Goal: Task Accomplishment & Management: Use online tool/utility

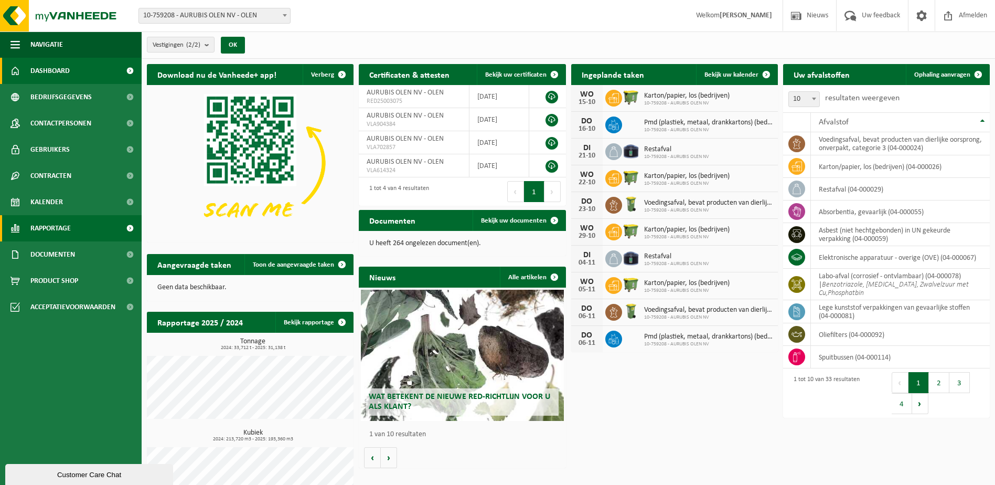
click at [52, 231] on span "Rapportage" at bounding box center [50, 228] width 40 height 26
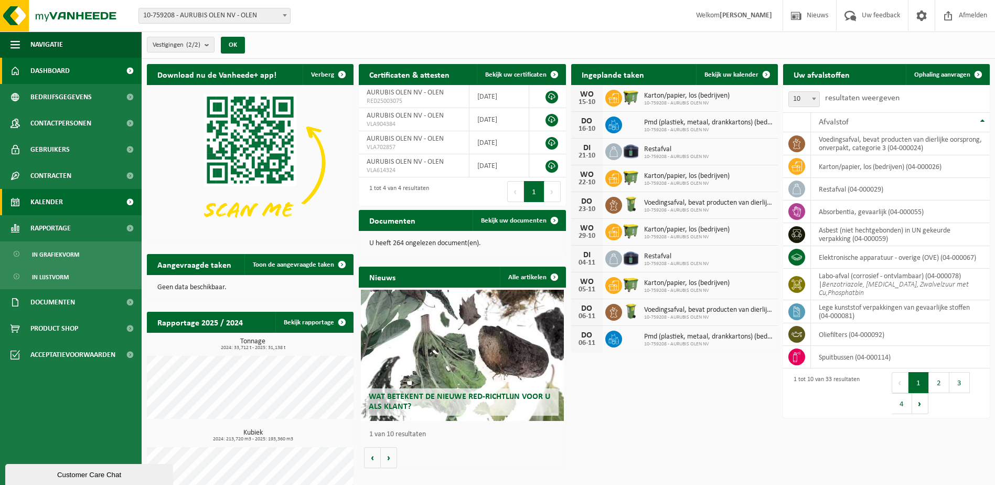
click at [50, 206] on span "Kalender" at bounding box center [46, 202] width 33 height 26
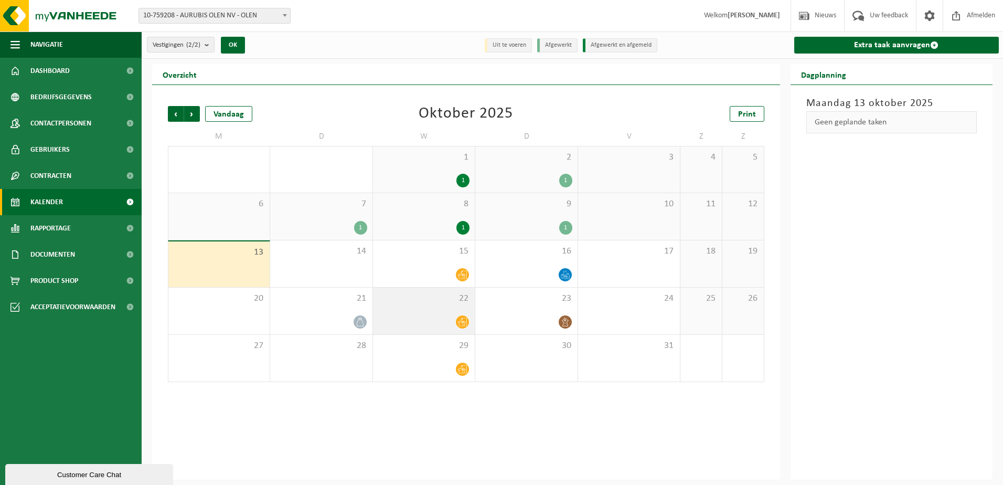
click at [450, 308] on div "22" at bounding box center [424, 310] width 102 height 47
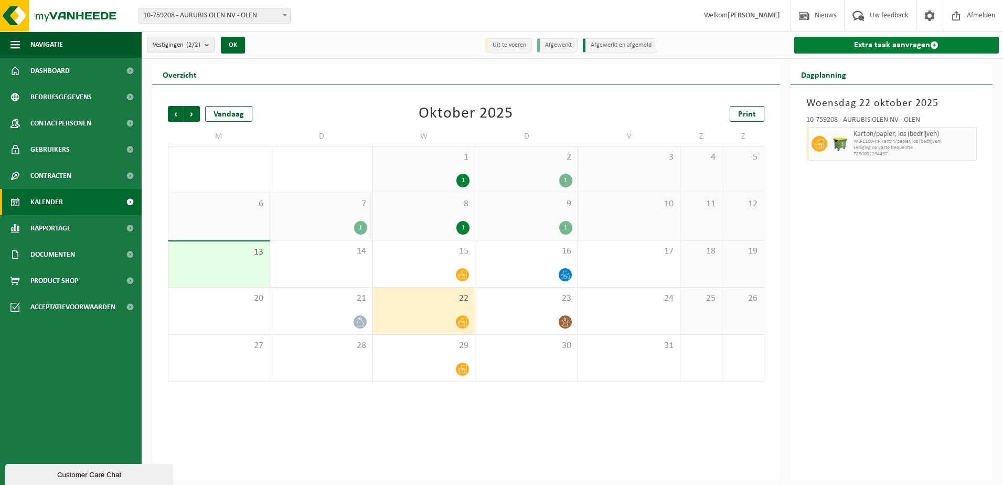
click at [931, 43] on span at bounding box center [934, 45] width 8 height 8
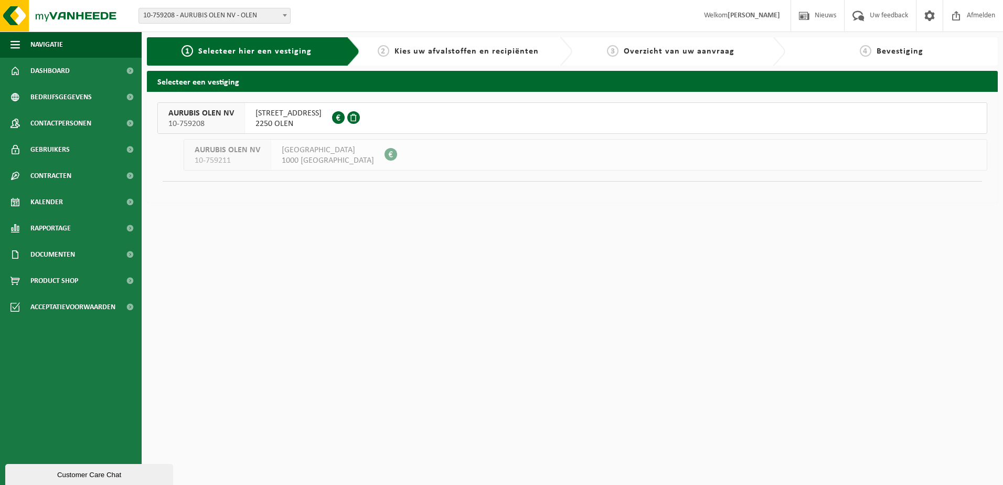
click at [228, 113] on span "AURUBIS OLEN NV" at bounding box center [201, 113] width 66 height 10
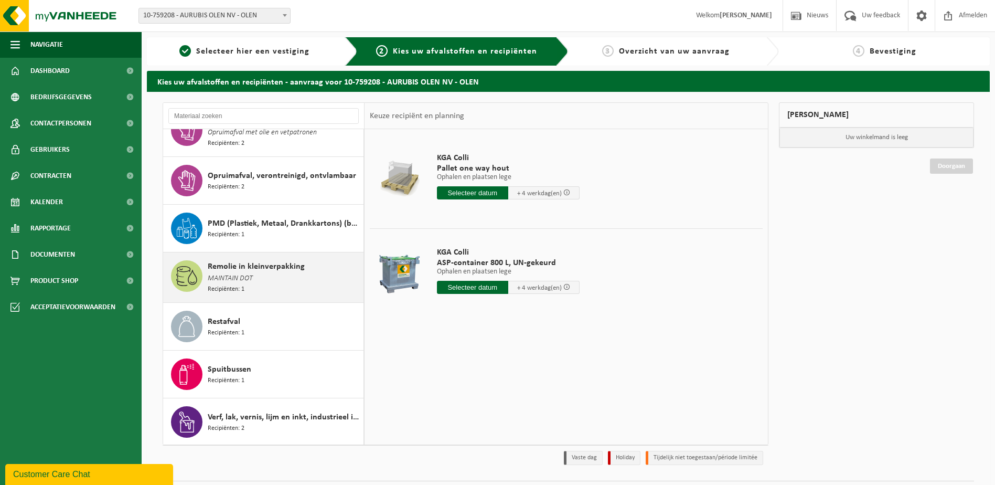
scroll to position [1154, 0]
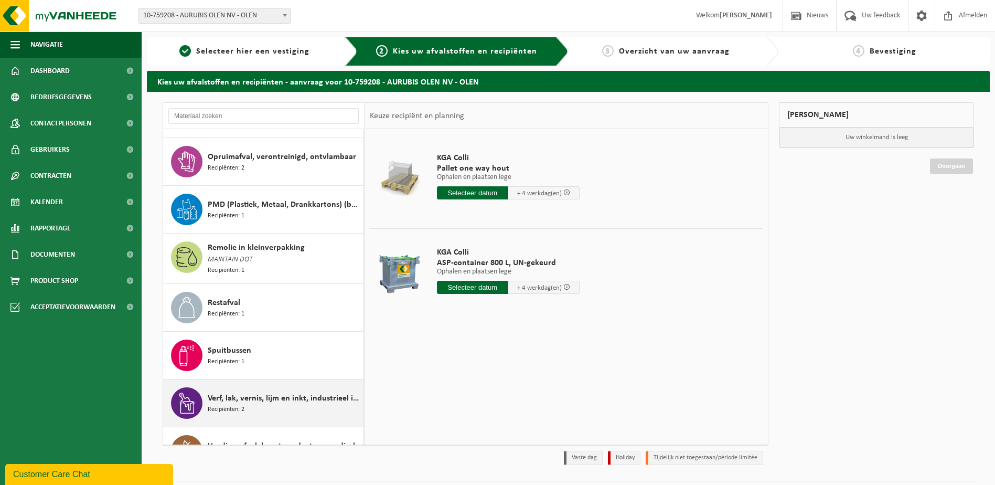
click at [289, 392] on span "Verf, lak, vernis, lijm en inkt, industrieel in kleinverpakking" at bounding box center [284, 398] width 153 height 13
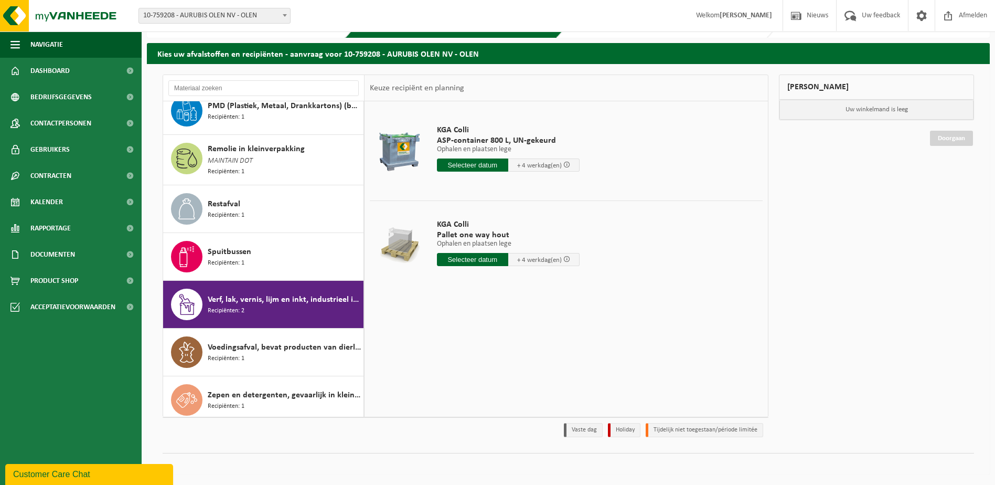
scroll to position [1172, 0]
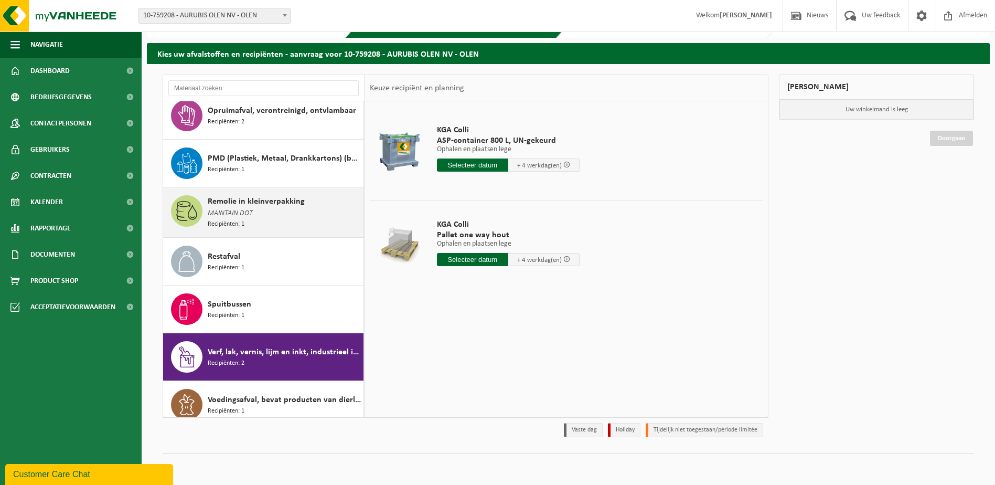
click at [270, 206] on div "Remolie in kleinverpakking MAINTAIN DOT Recipiënten: 1" at bounding box center [284, 212] width 153 height 34
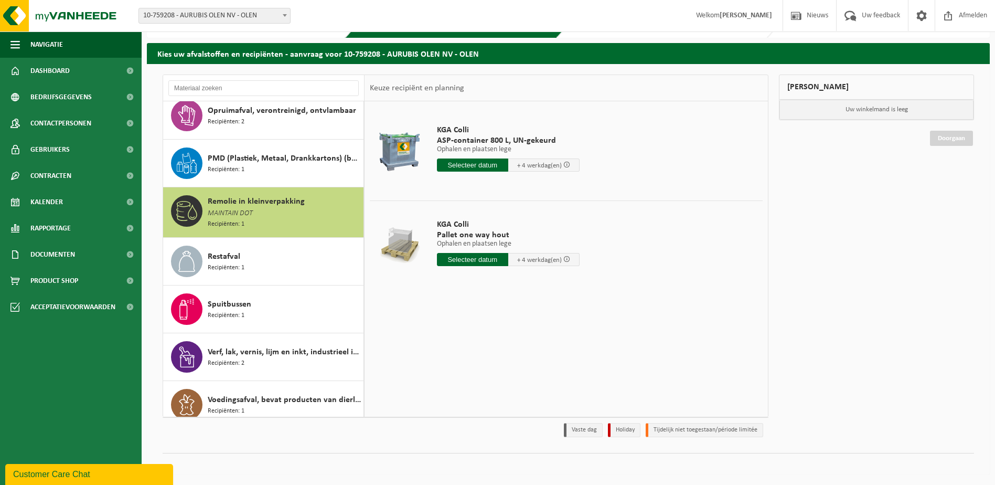
scroll to position [1225, 0]
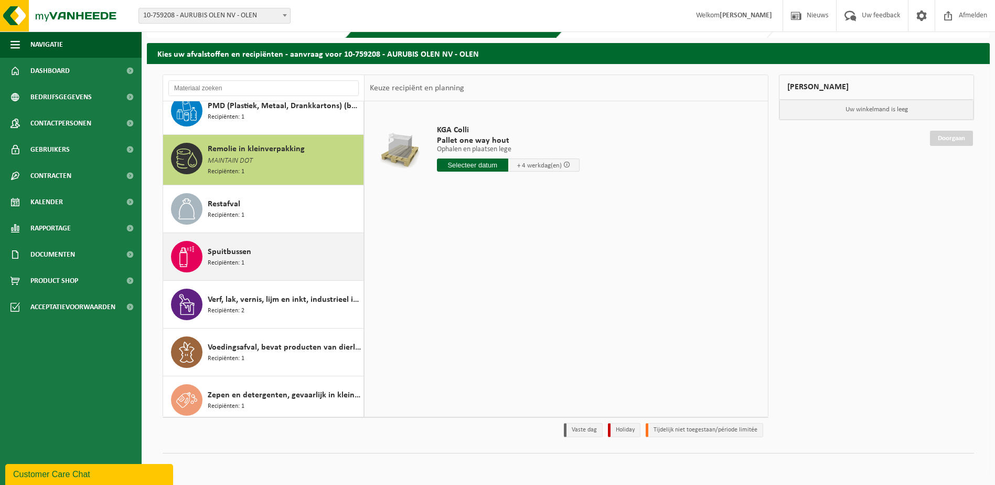
click at [274, 241] on div "Spuitbussen Recipiënten: 1" at bounding box center [284, 256] width 153 height 31
